Goal: Task Accomplishment & Management: Manage account settings

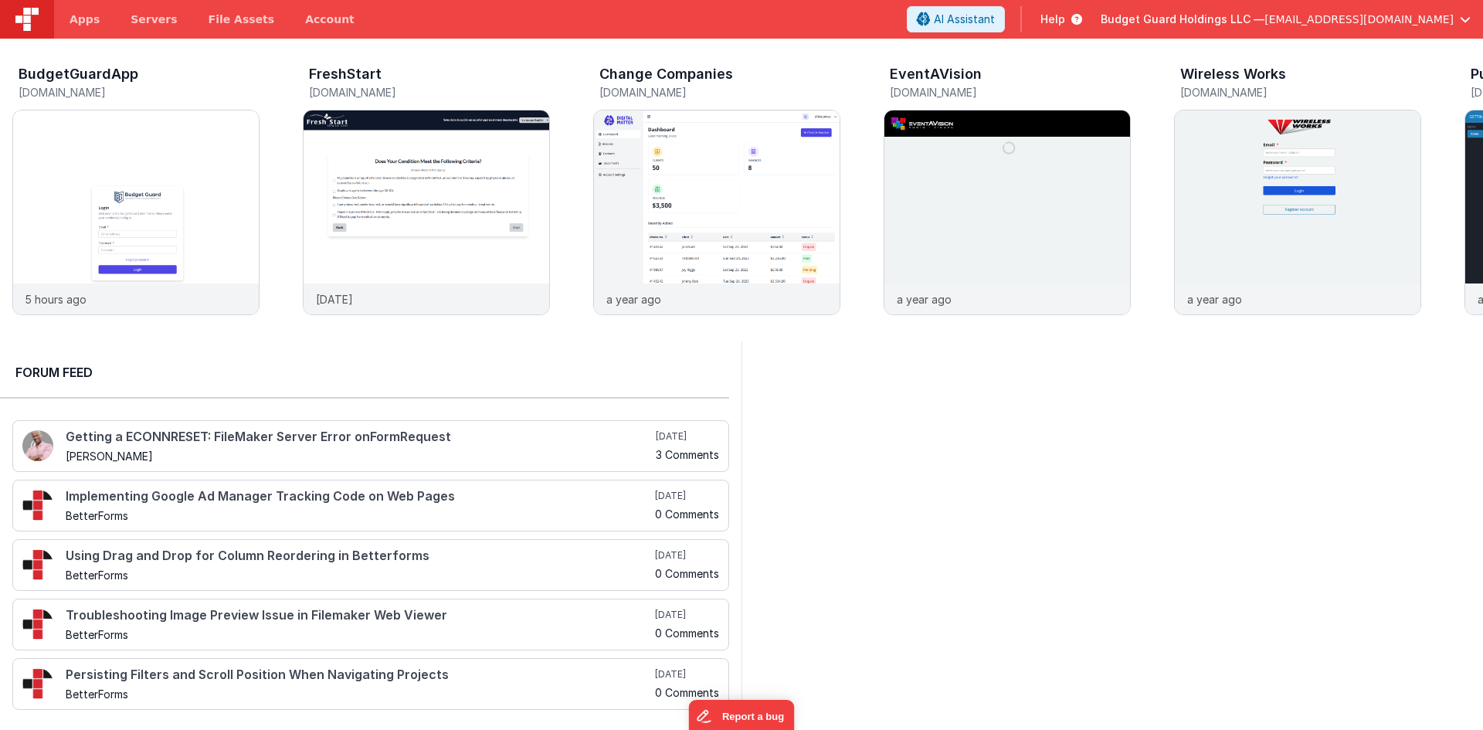
click at [1454, 20] on button "Budget Guard Holdings LLC — [EMAIL_ADDRESS][DOMAIN_NAME]" at bounding box center [1286, 19] width 370 height 15
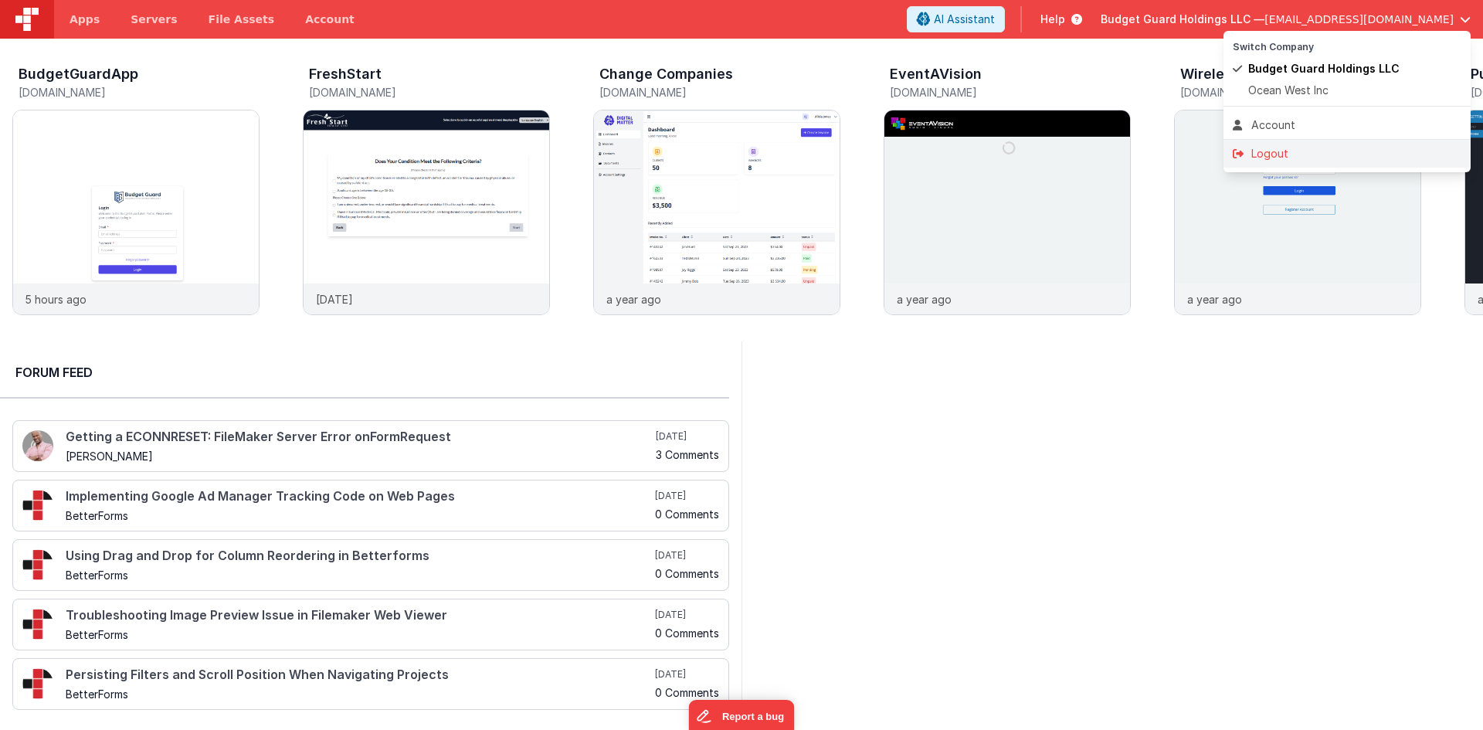
click at [1280, 154] on div "Logout" at bounding box center [1347, 153] width 229 height 15
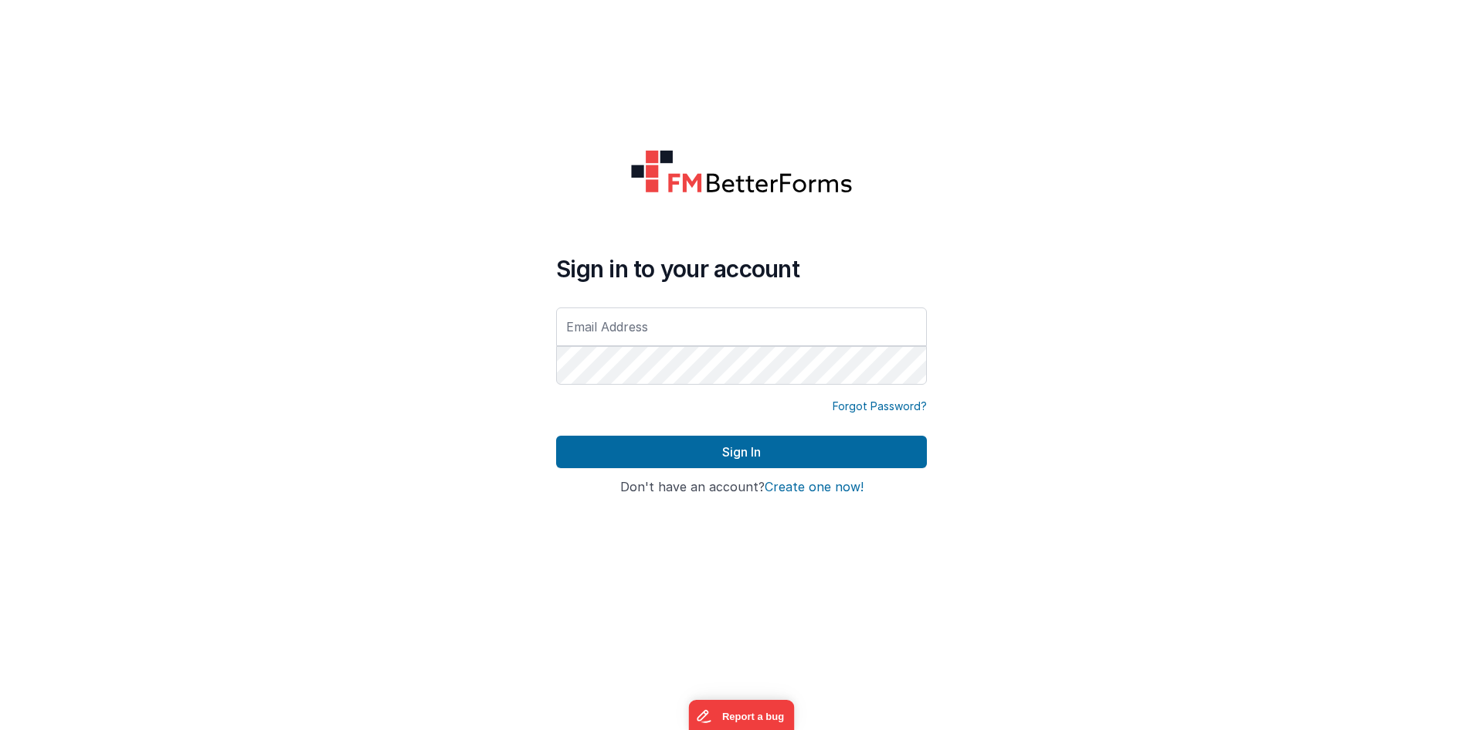
type input "[PERSON_NAME][EMAIL_ADDRESS][DOMAIN_NAME]"
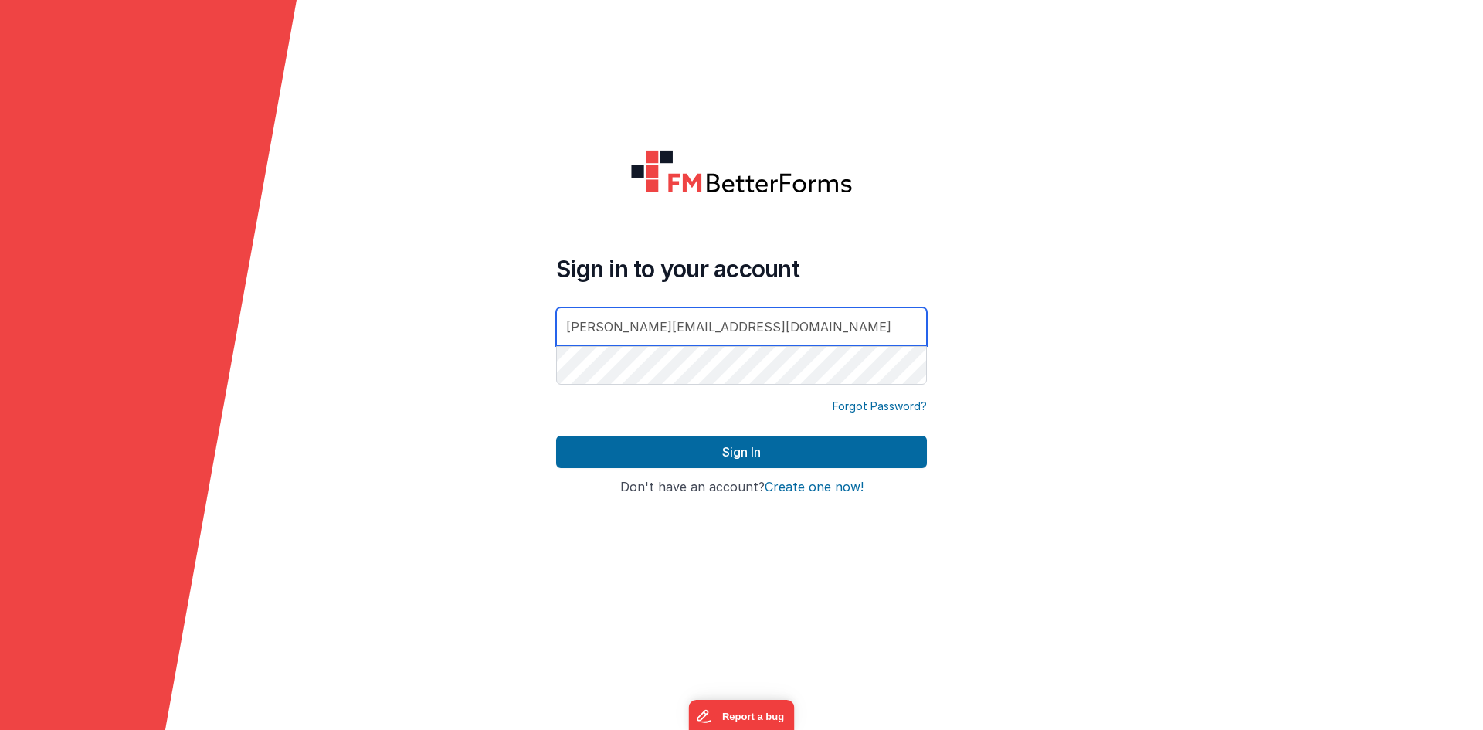
click at [556, 388] on div at bounding box center [556, 388] width 0 height 0
click at [896, 253] on div "Sign in to your account [PERSON_NAME][EMAIL_ADDRESS][DOMAIN_NAME] Forgot Passwo…" at bounding box center [741, 365] width 395 height 456
drag, startPoint x: 1011, startPoint y: 129, endPoint x: 1009, endPoint y: 119, distance: 10.2
click at [1009, 121] on form "Sign in to your account [PERSON_NAME][EMAIL_ADDRESS][DOMAIN_NAME] Forgot Passwo…" at bounding box center [741, 365] width 1483 height 730
click at [556, 388] on div at bounding box center [556, 388] width 0 height 0
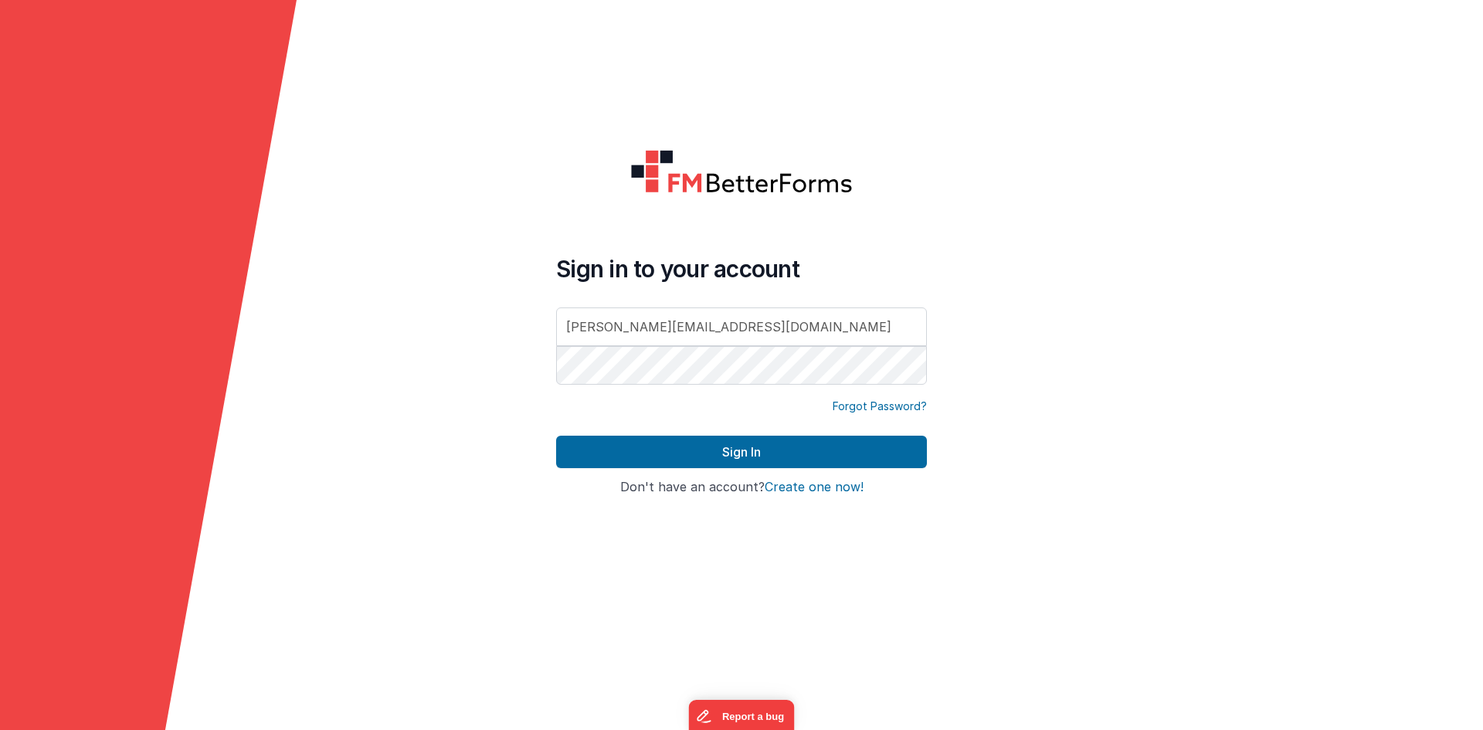
click at [888, 264] on h4 "Sign in to your account" at bounding box center [741, 269] width 371 height 28
click at [877, 256] on h4 "Sign in to your account" at bounding box center [741, 269] width 371 height 28
click at [556, 388] on div at bounding box center [556, 388] width 0 height 0
click at [816, 252] on div "Sign in to your account [PERSON_NAME][EMAIL_ADDRESS][DOMAIN_NAME] Forgot Passwo…" at bounding box center [741, 365] width 395 height 456
click at [775, 266] on h4 "Sign in to your account" at bounding box center [741, 269] width 371 height 28
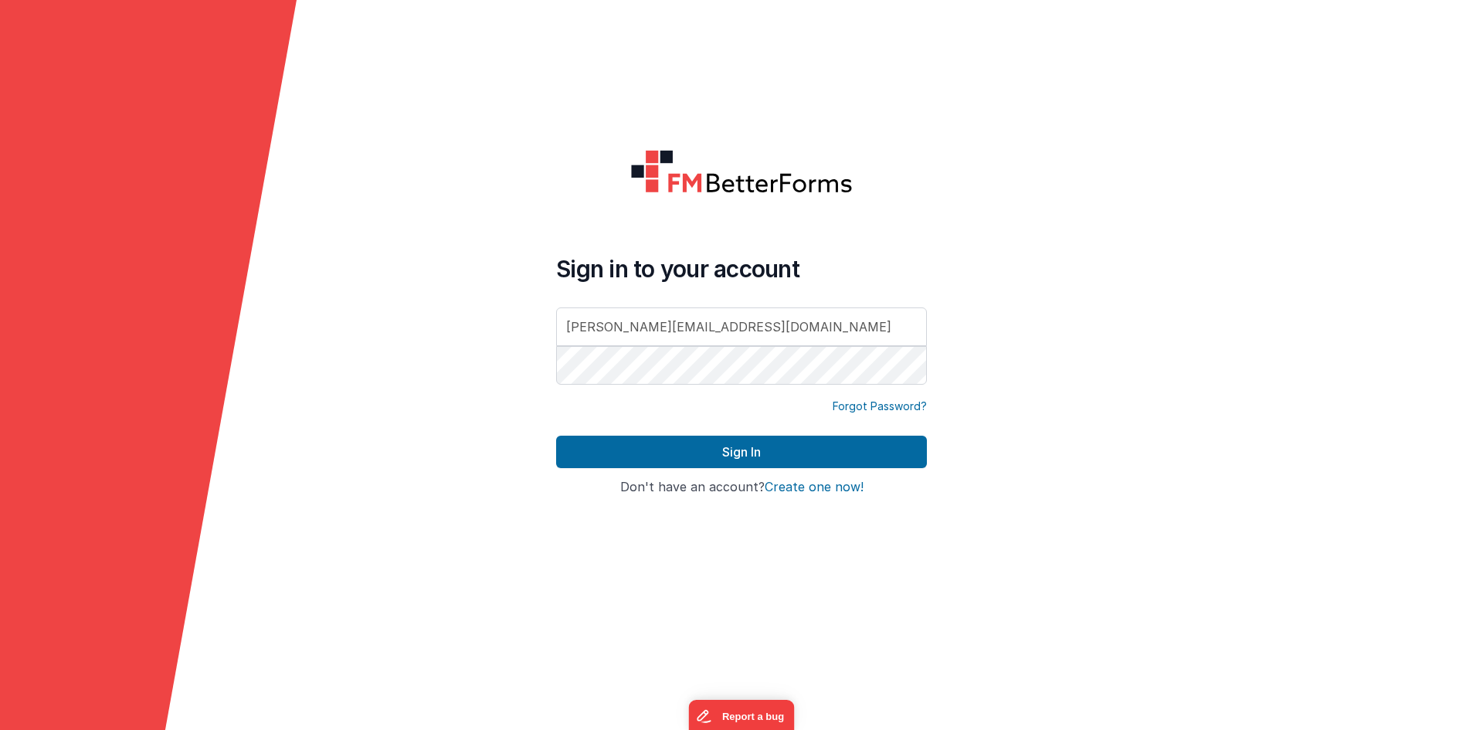
click at [775, 266] on h4 "Sign in to your account" at bounding box center [741, 269] width 371 height 28
drag, startPoint x: 856, startPoint y: 254, endPoint x: 867, endPoint y: 243, distance: 15.3
click at [857, 254] on div "Sign in to your account [PERSON_NAME][EMAIL_ADDRESS][DOMAIN_NAME] Forgot Passwo…" at bounding box center [741, 365] width 395 height 456
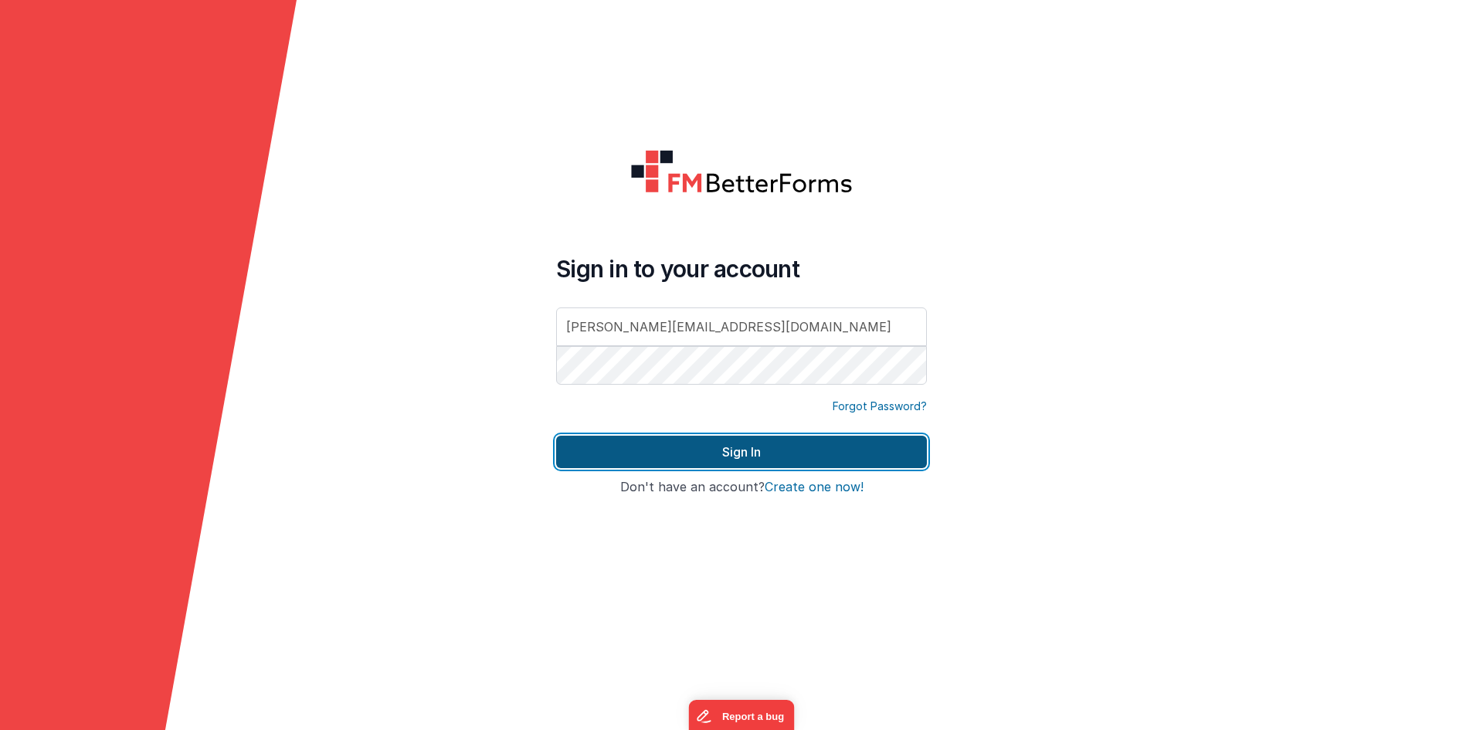
click at [827, 450] on button "Sign In" at bounding box center [741, 452] width 371 height 32
